Goal: Find specific page/section: Find specific page/section

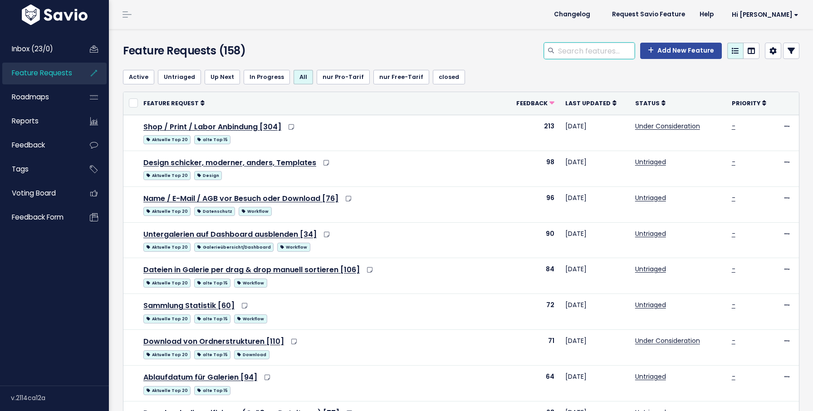
click at [595, 54] on input "search" at bounding box center [596, 51] width 78 height 16
type input "statistik"
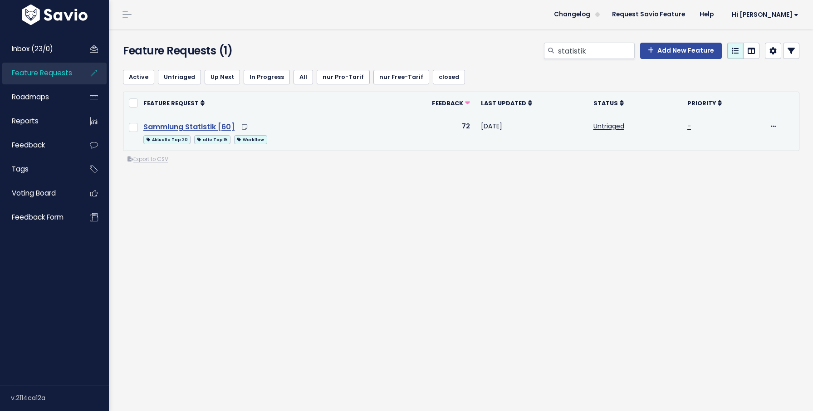
click at [172, 129] on link "Sammlung Statistik [60]" at bounding box center [188, 127] width 91 height 10
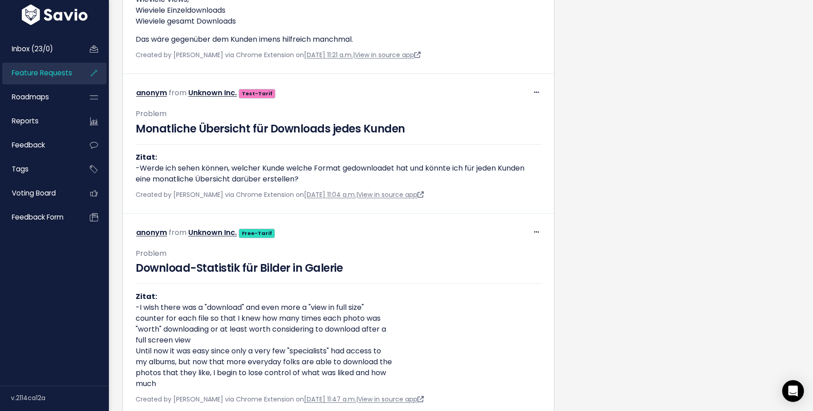
scroll to position [5851, 0]
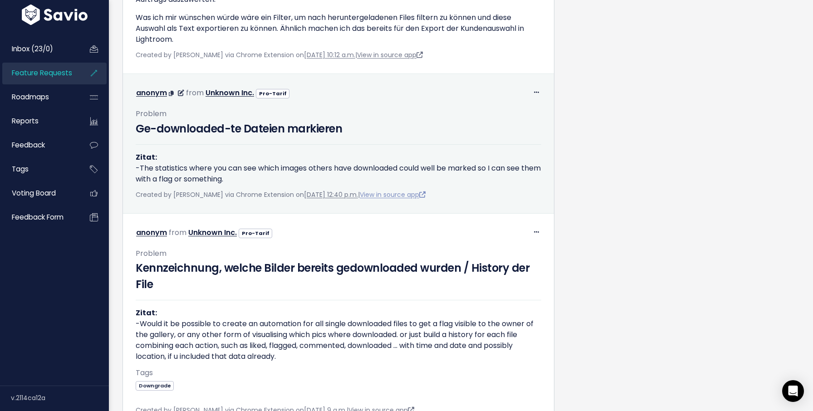
click at [401, 199] on link "View in source app" at bounding box center [393, 194] width 66 height 9
